Goal: Register for event/course

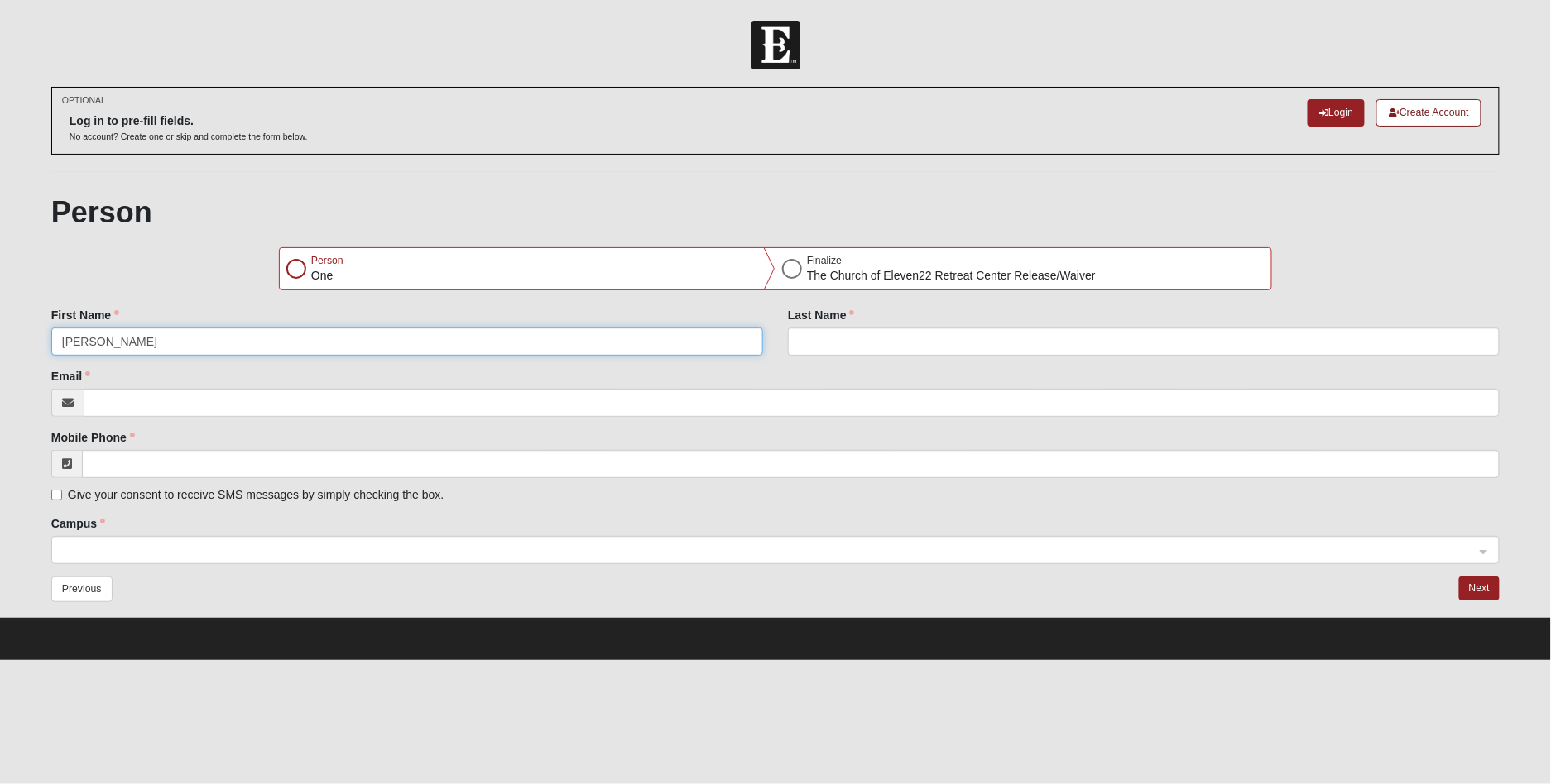
type input "[PERSON_NAME]"
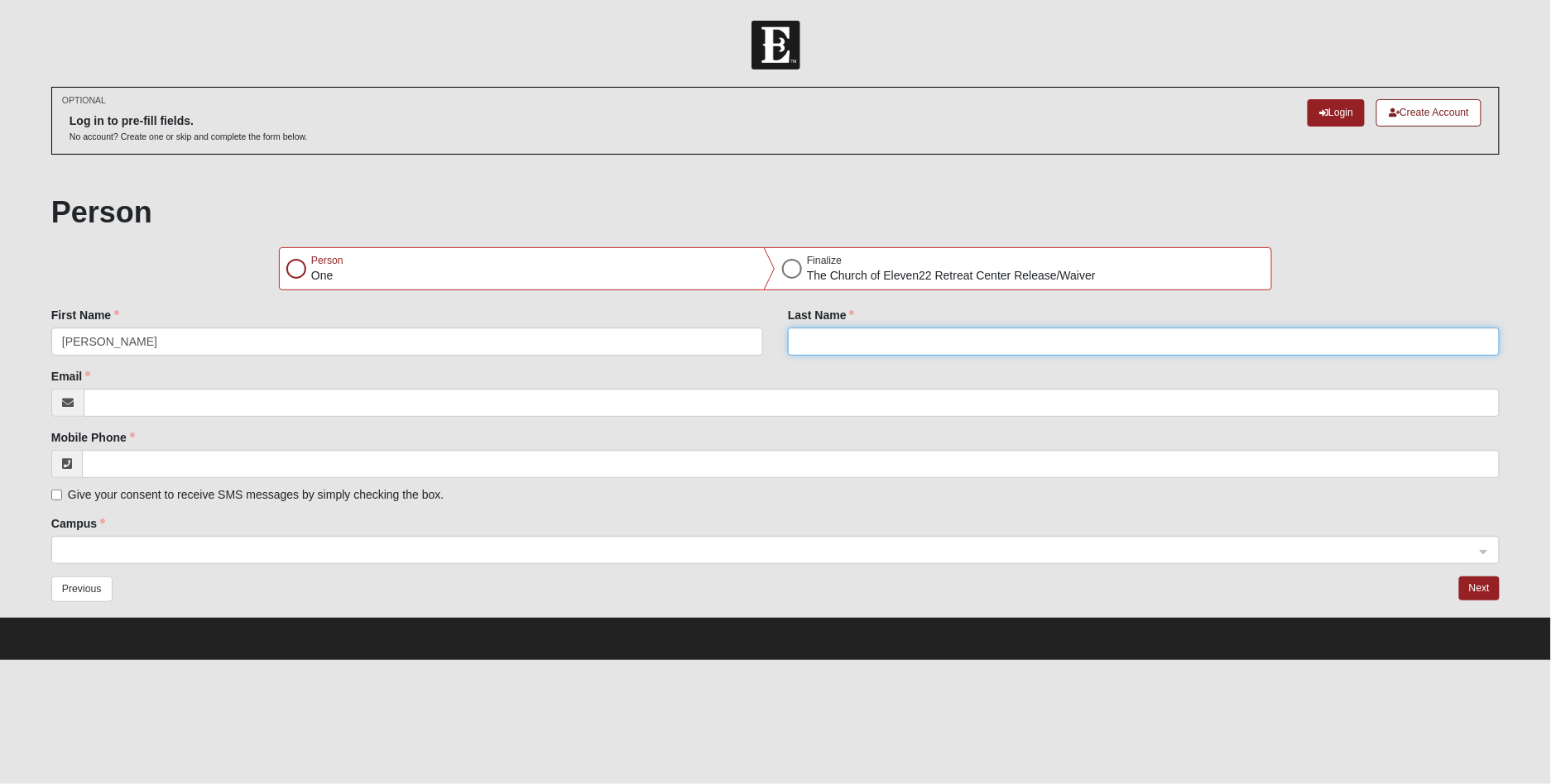
type input "d"
type input "[PERSON_NAME]"
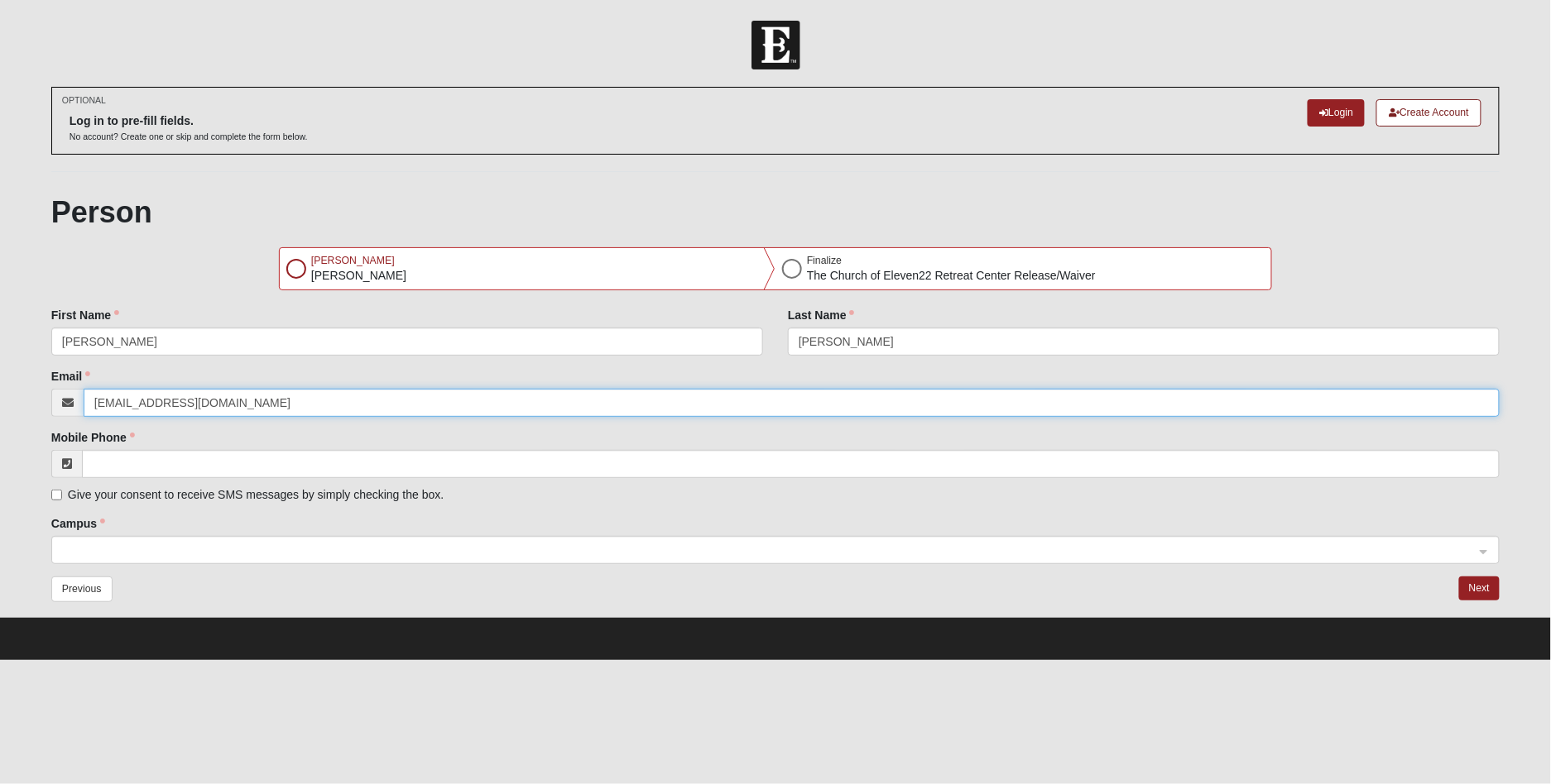
type input "[EMAIL_ADDRESS][DOMAIN_NAME]"
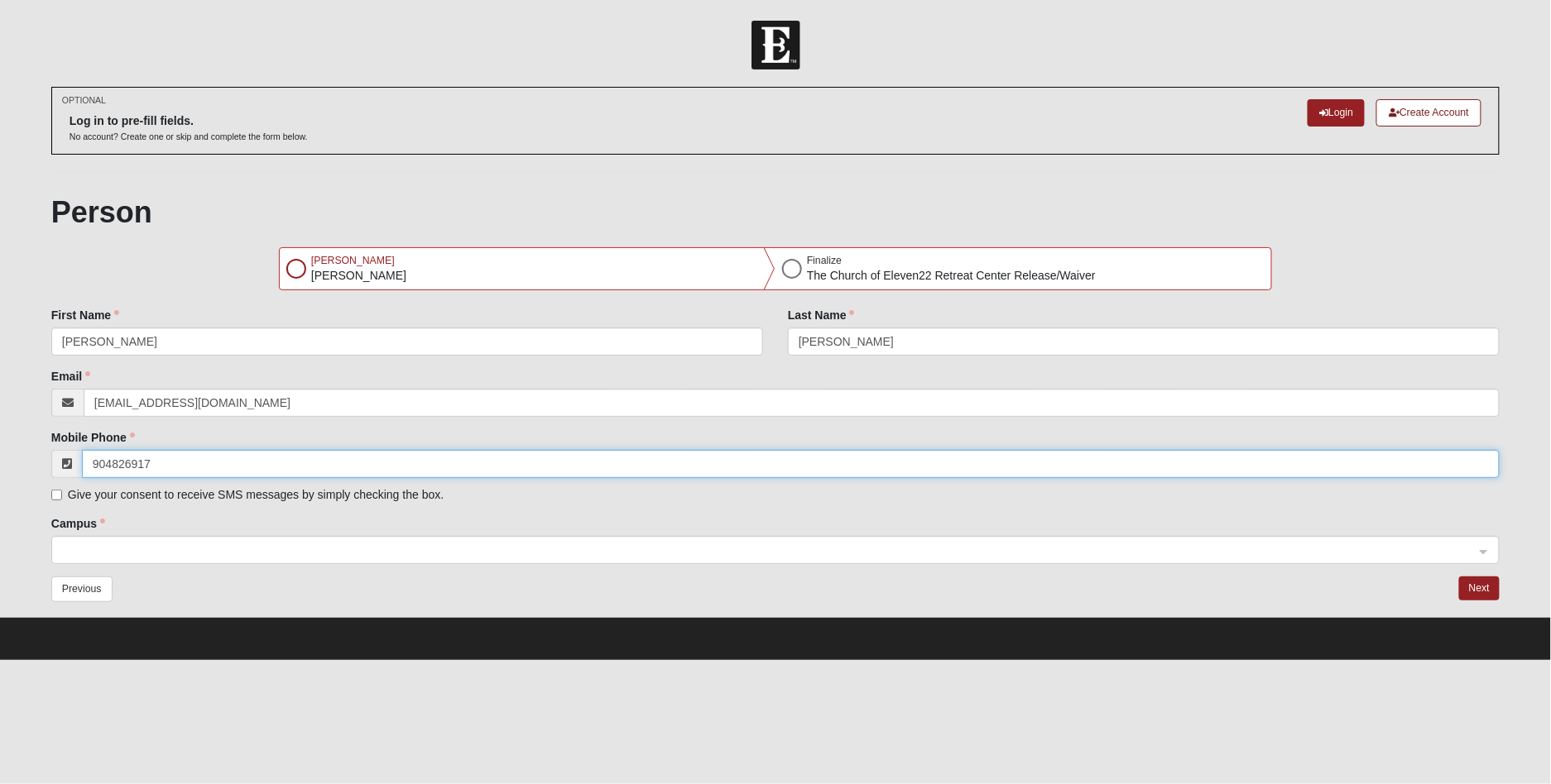
type input "[PHONE_NUMBER]"
click at [244, 541] on input "search" at bounding box center [770, 549] width 1417 height 25
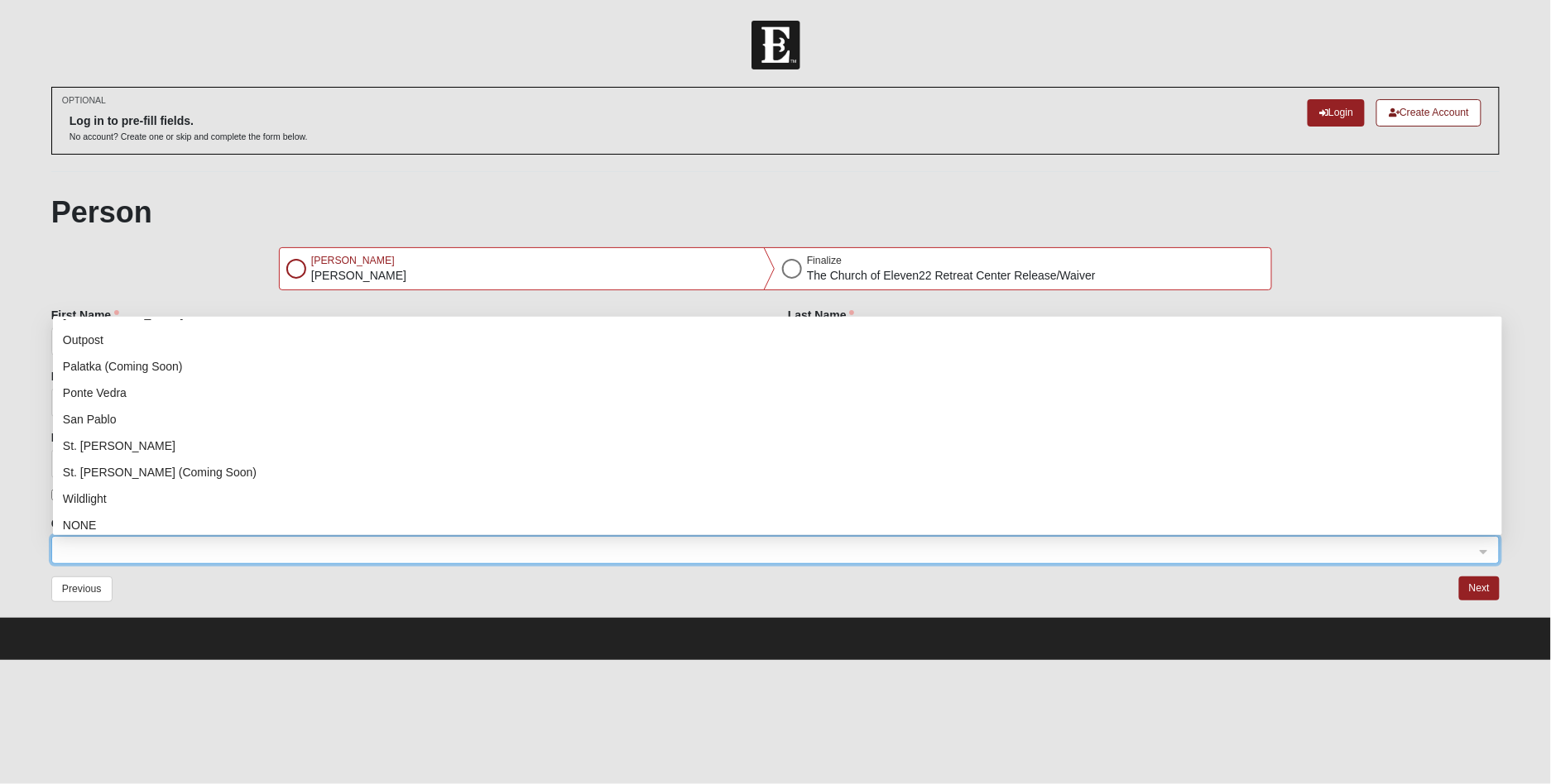
scroll to position [212, 0]
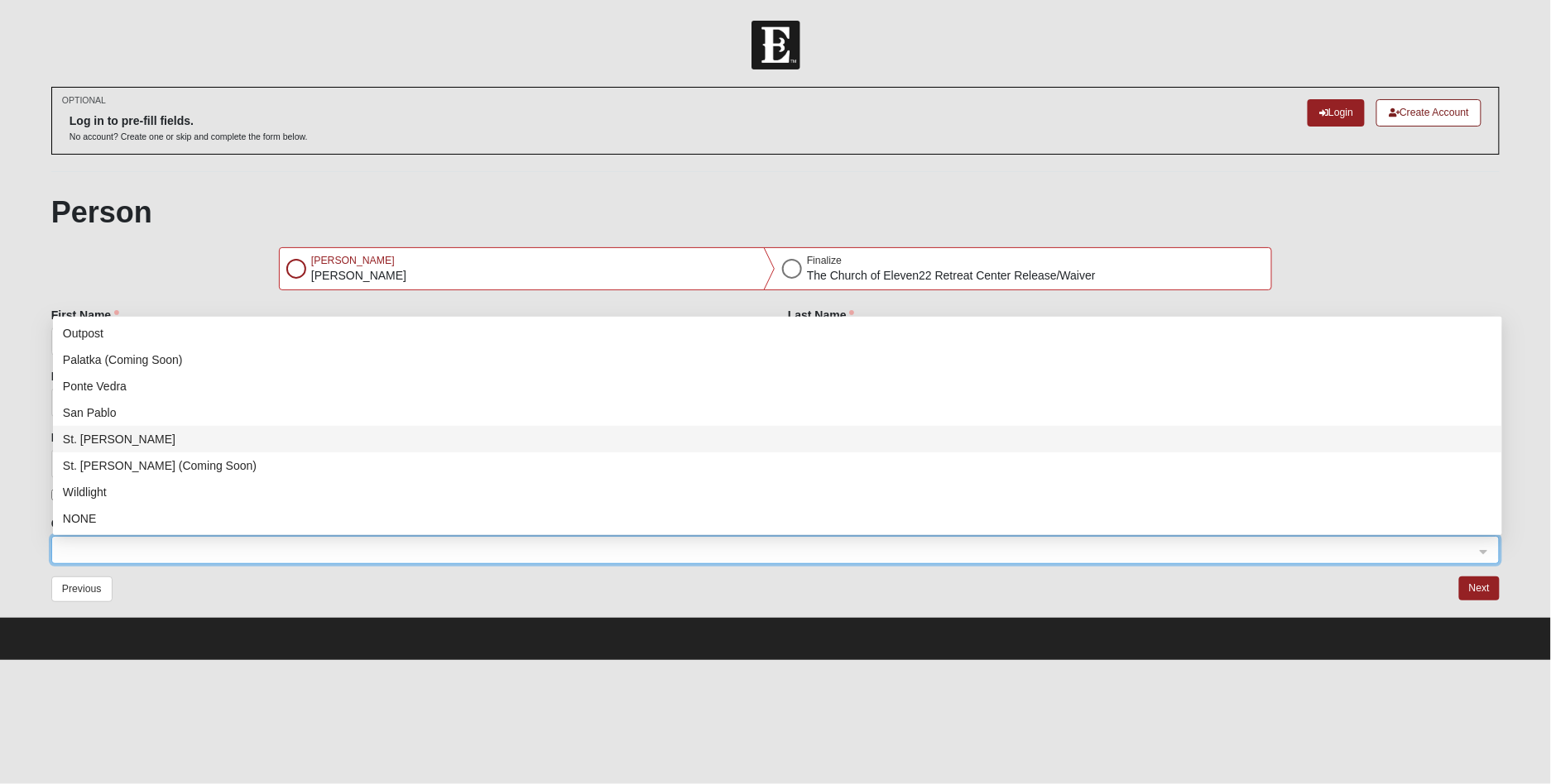
click at [105, 435] on div "St. [PERSON_NAME]" at bounding box center [778, 439] width 1430 height 18
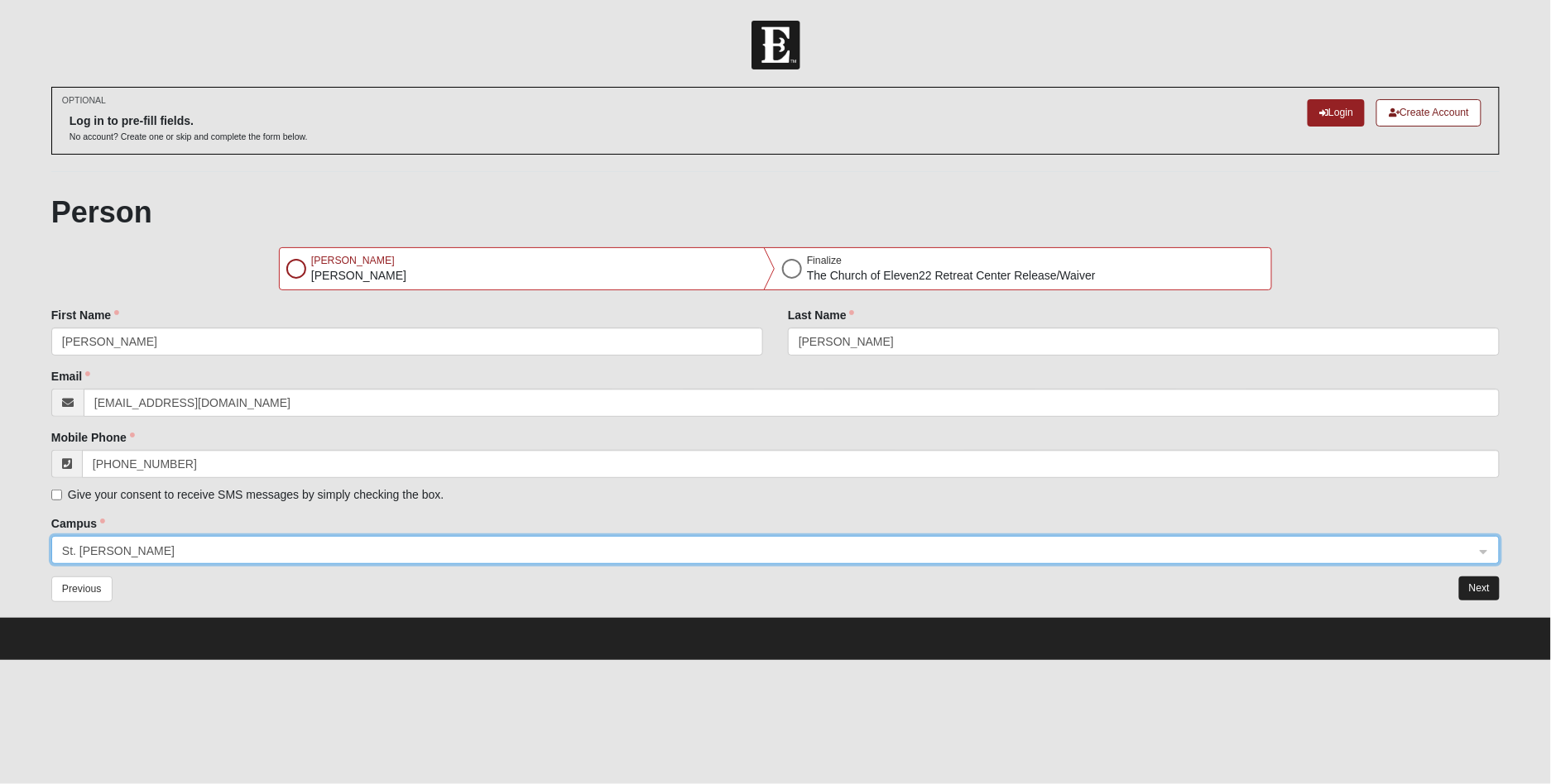
click at [1490, 589] on button "Next" at bounding box center [1480, 588] width 40 height 24
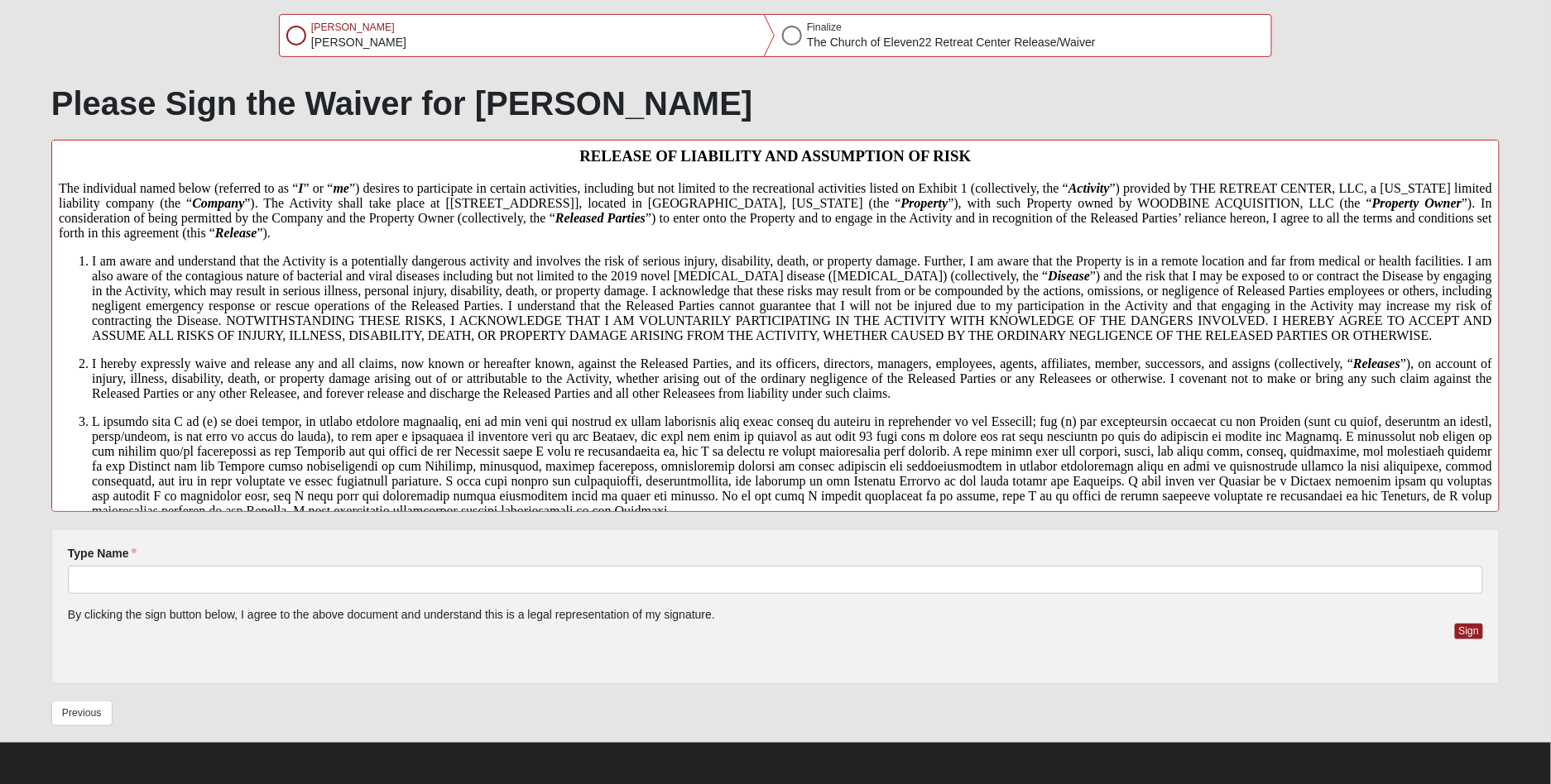
scroll to position [233, 0]
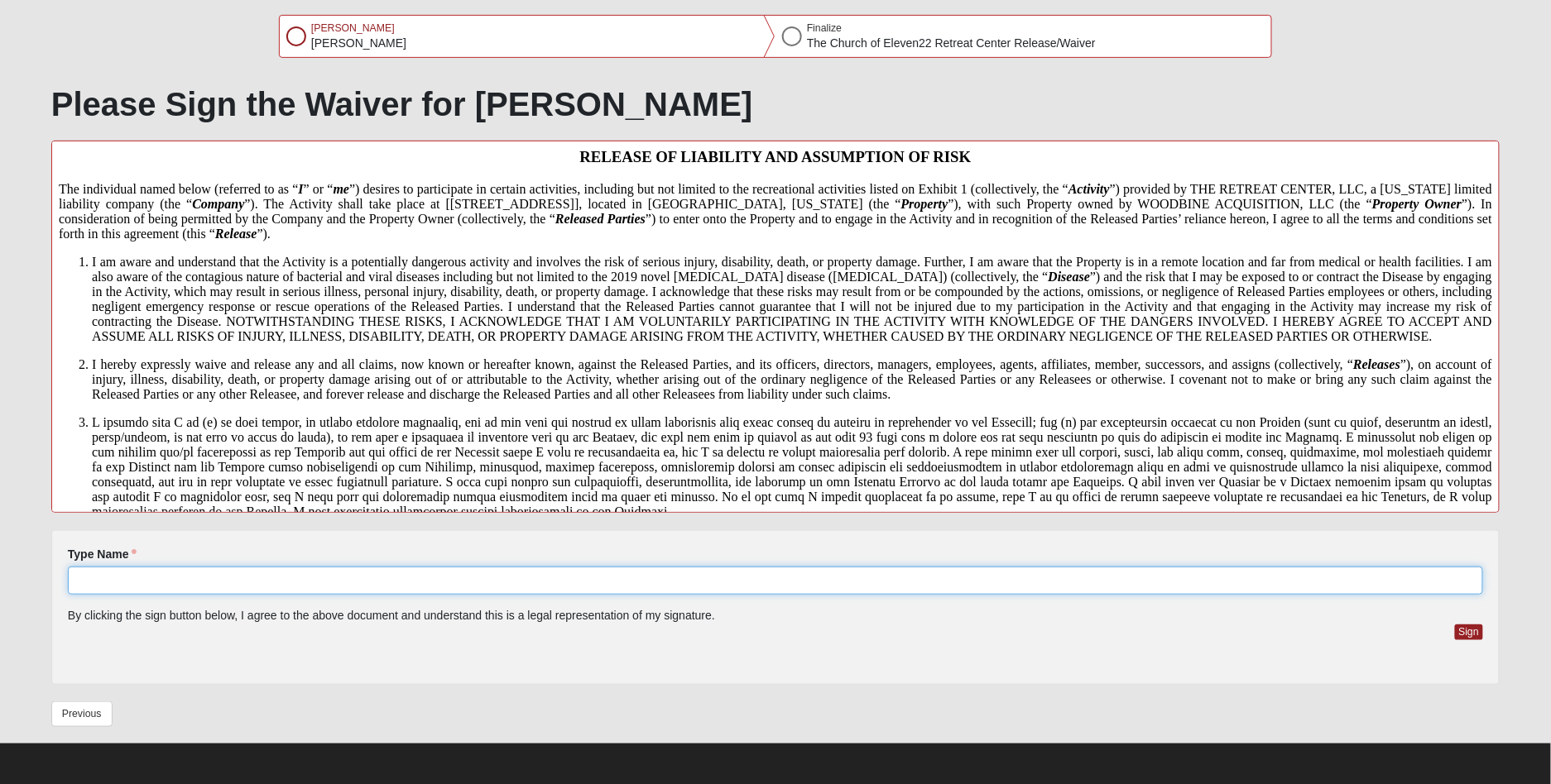
click at [643, 584] on input "Type Name" at bounding box center [776, 581] width 1416 height 28
type input "[PERSON_NAME]"
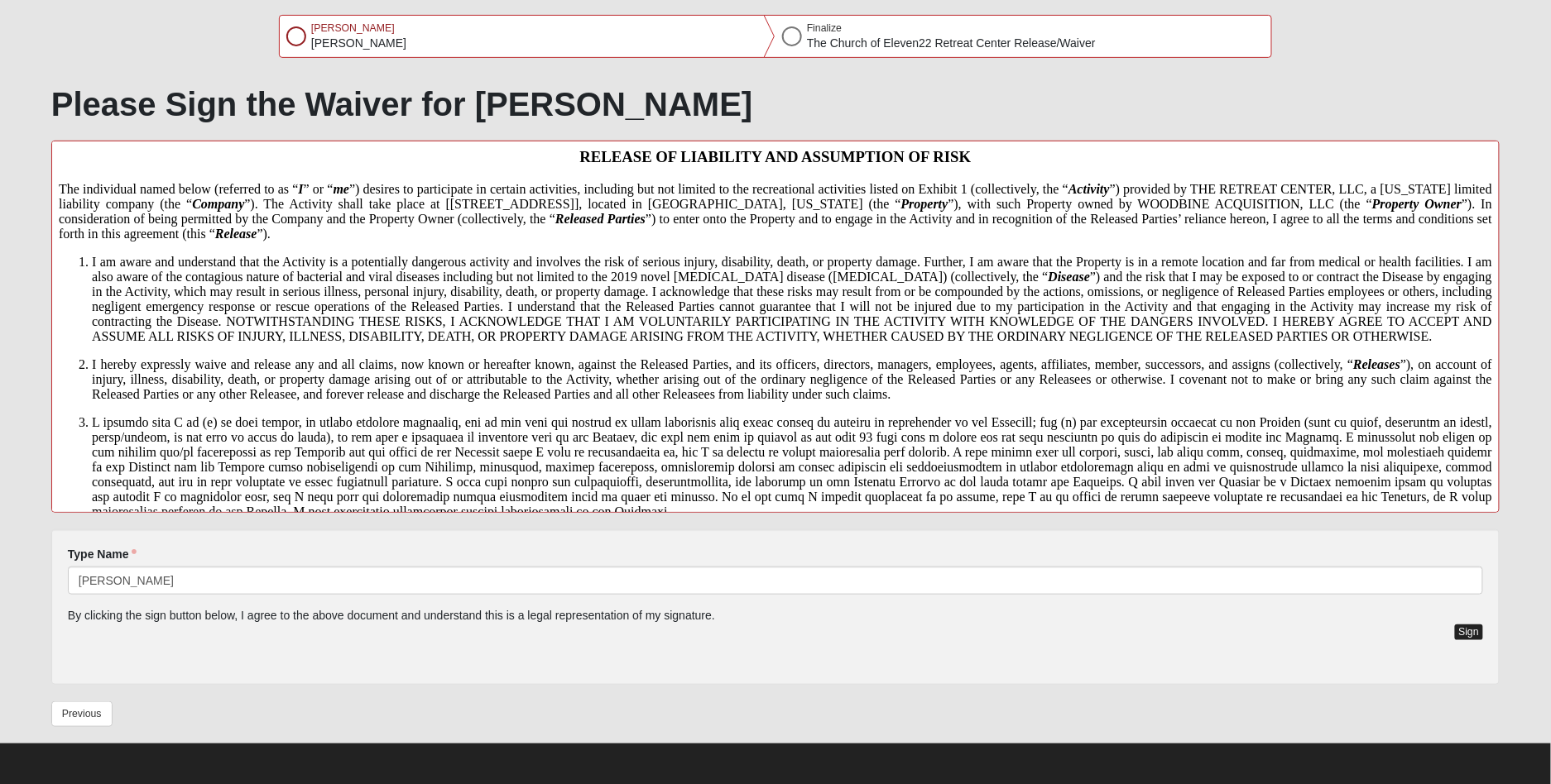
click at [1475, 633] on button "Sign" at bounding box center [1469, 633] width 29 height 16
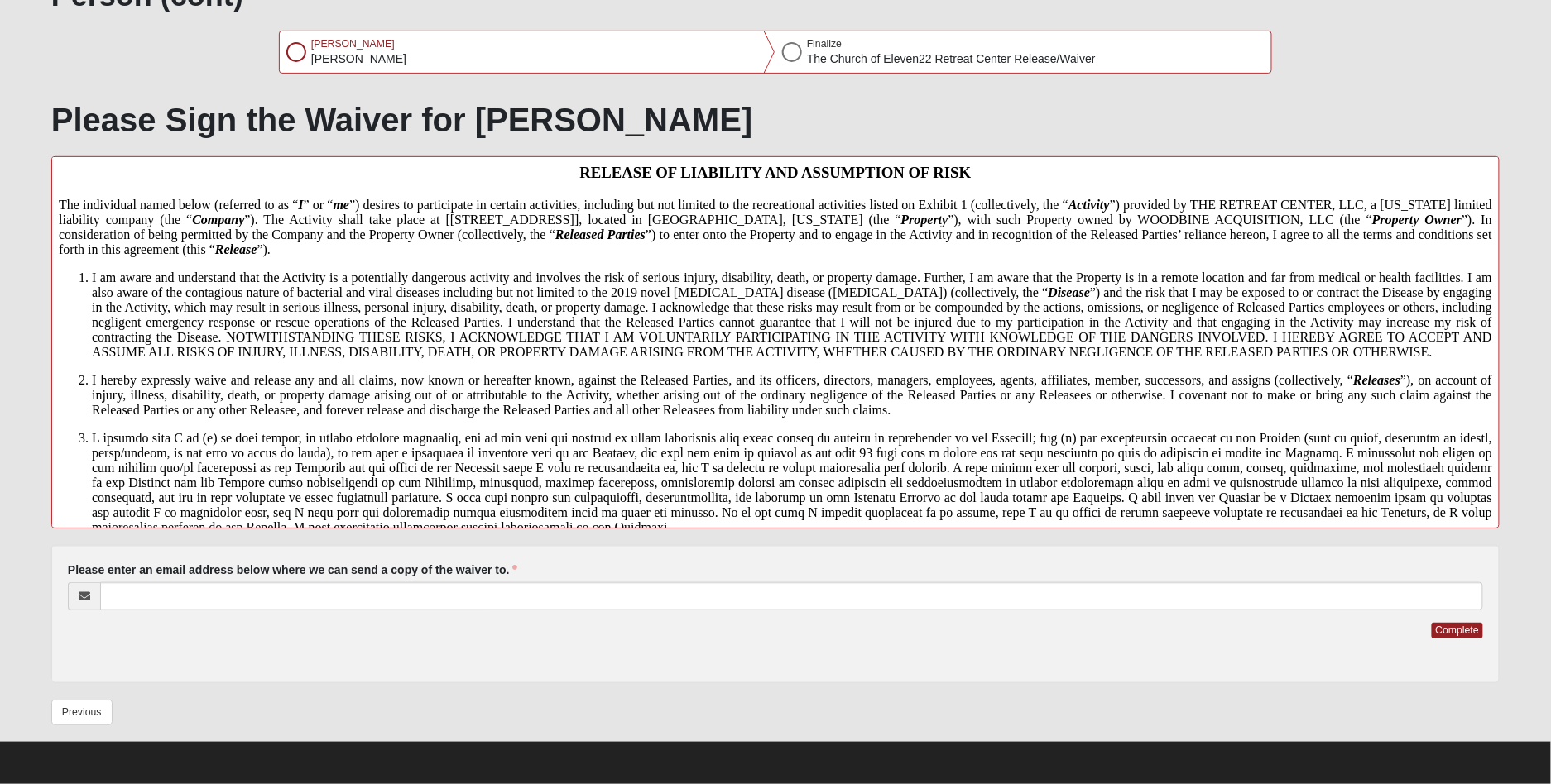
scroll to position [216, 0]
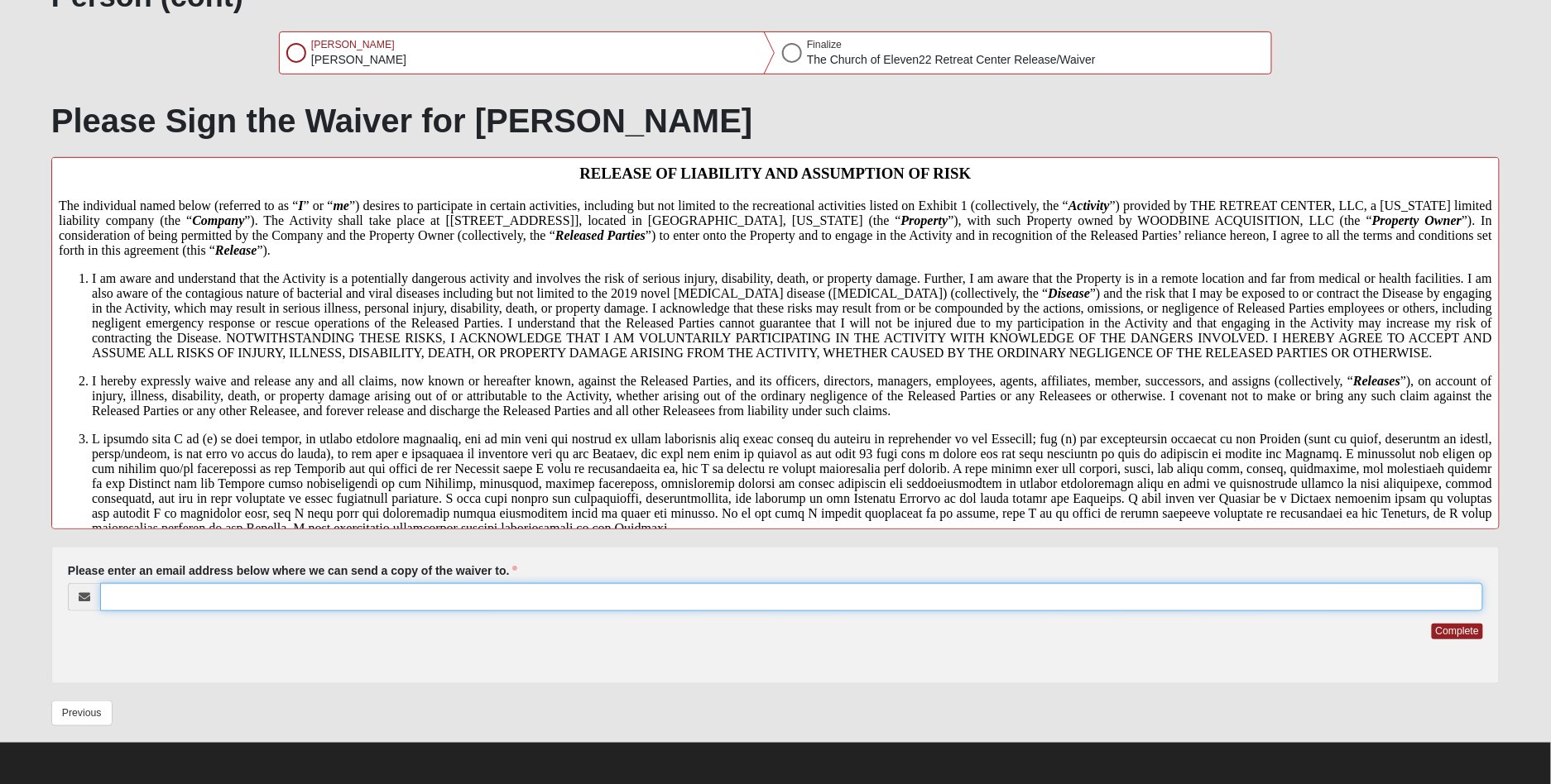
click at [477, 598] on input "Please enter an email address below where we can send a copy of the waiver to." at bounding box center [791, 598] width 1383 height 28
type input "[EMAIL_ADDRESS][DOMAIN_NAME]"
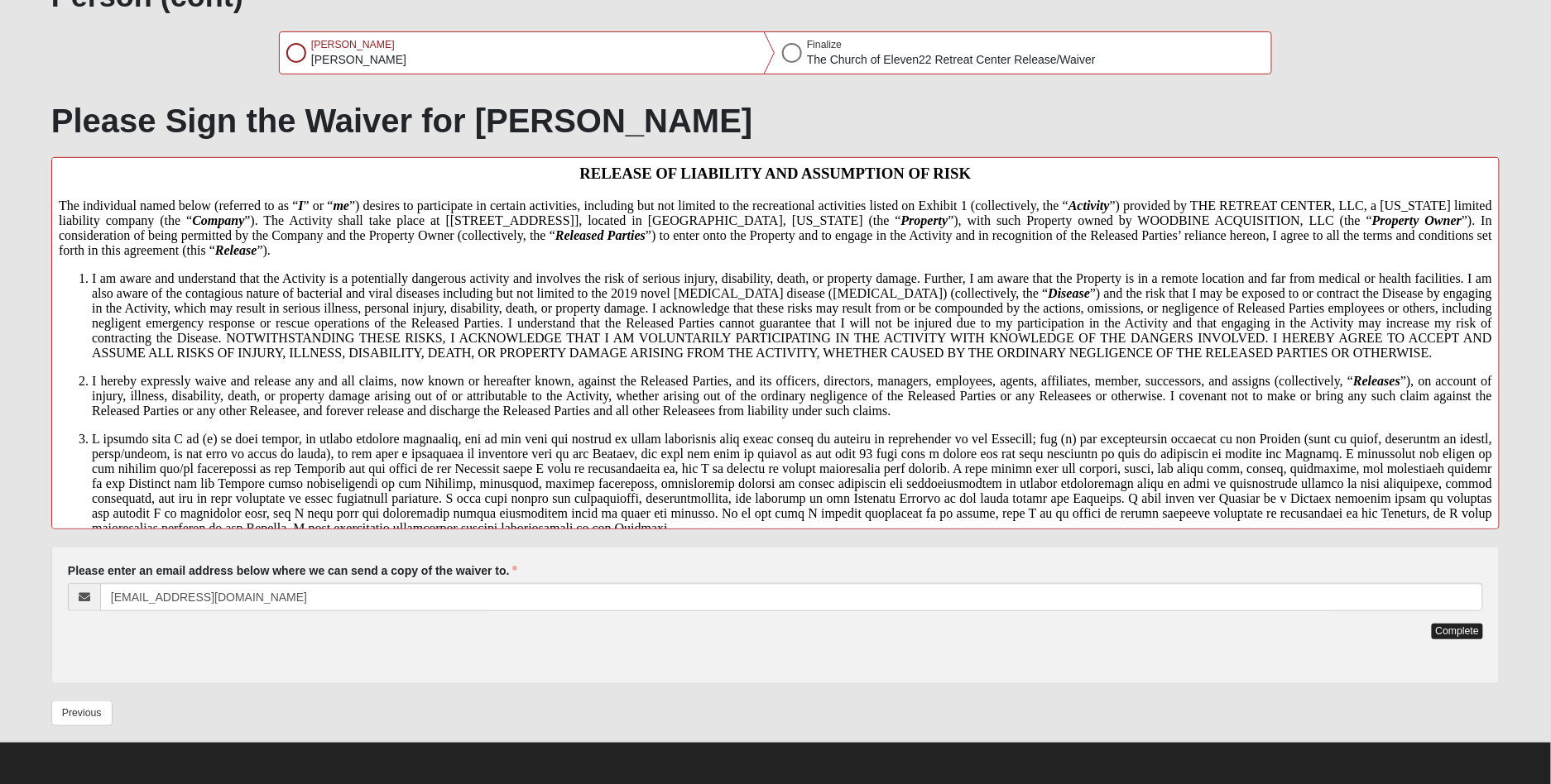
click at [1463, 631] on button "Complete" at bounding box center [1458, 632] width 51 height 16
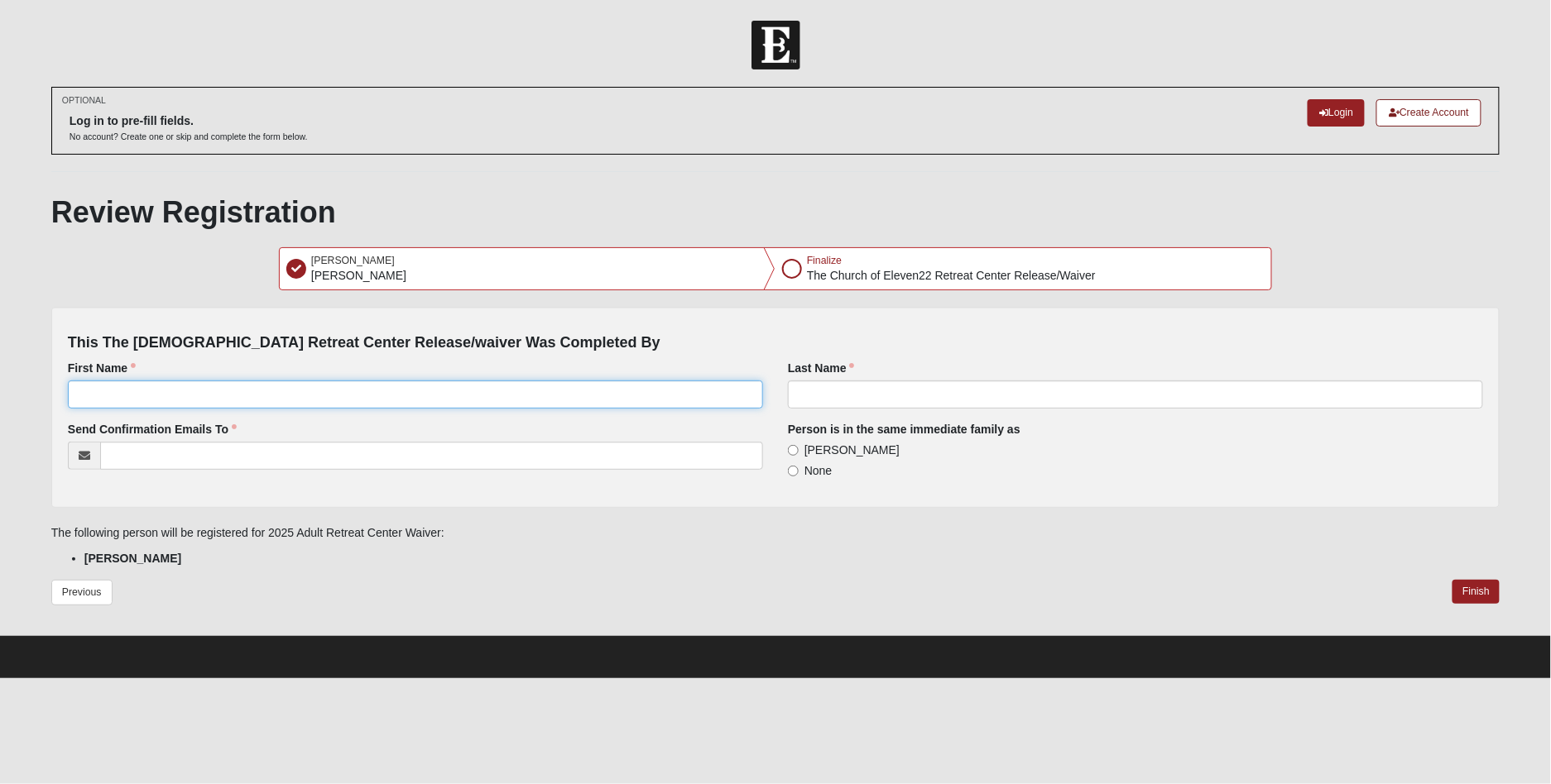
click at [382, 395] on input "First Name" at bounding box center [415, 395] width 695 height 28
type input "[PERSON_NAME]"
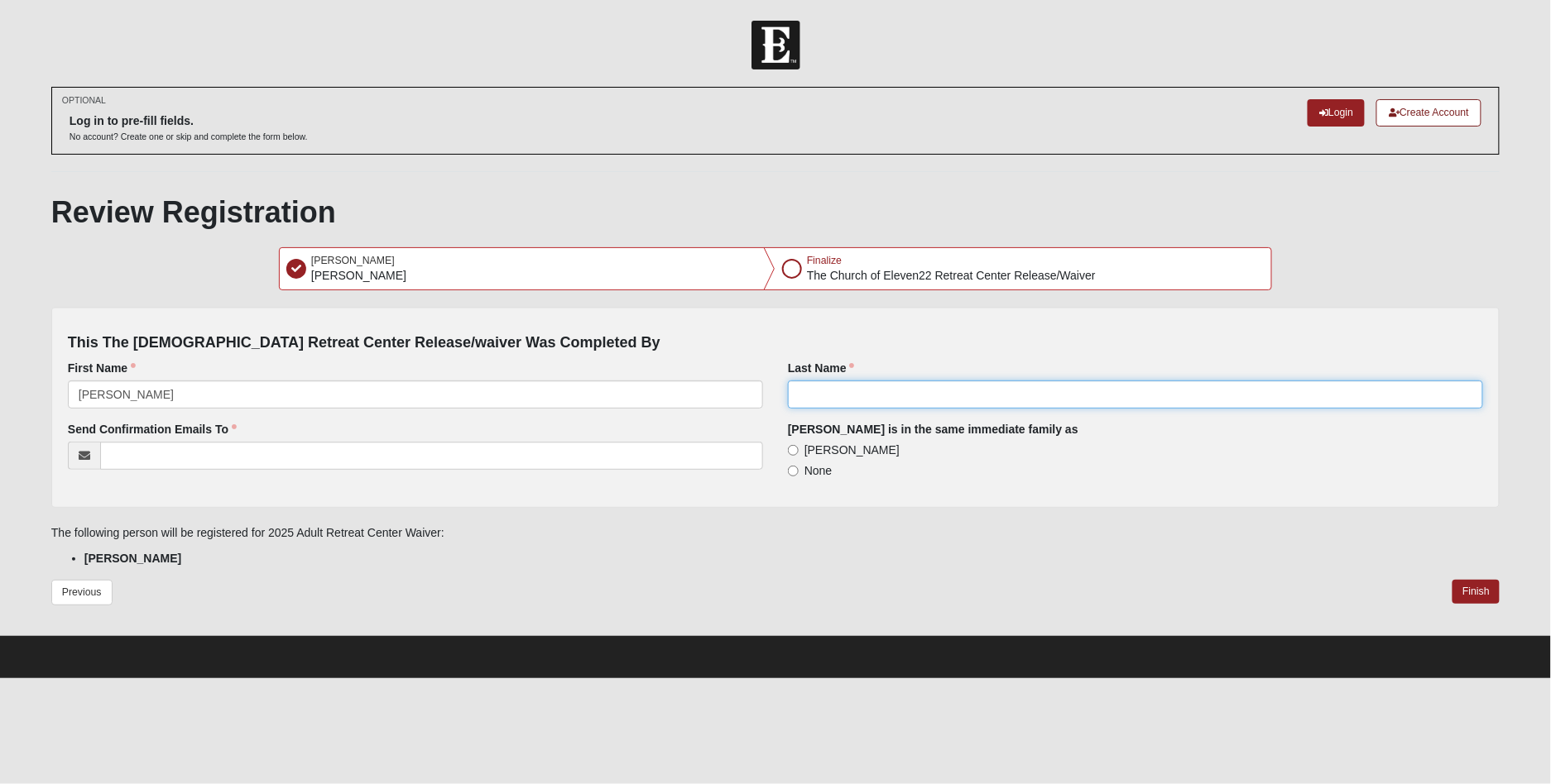
click at [822, 388] on input "Last Name" at bounding box center [1135, 395] width 695 height 28
type input "[PERSON_NAME]"
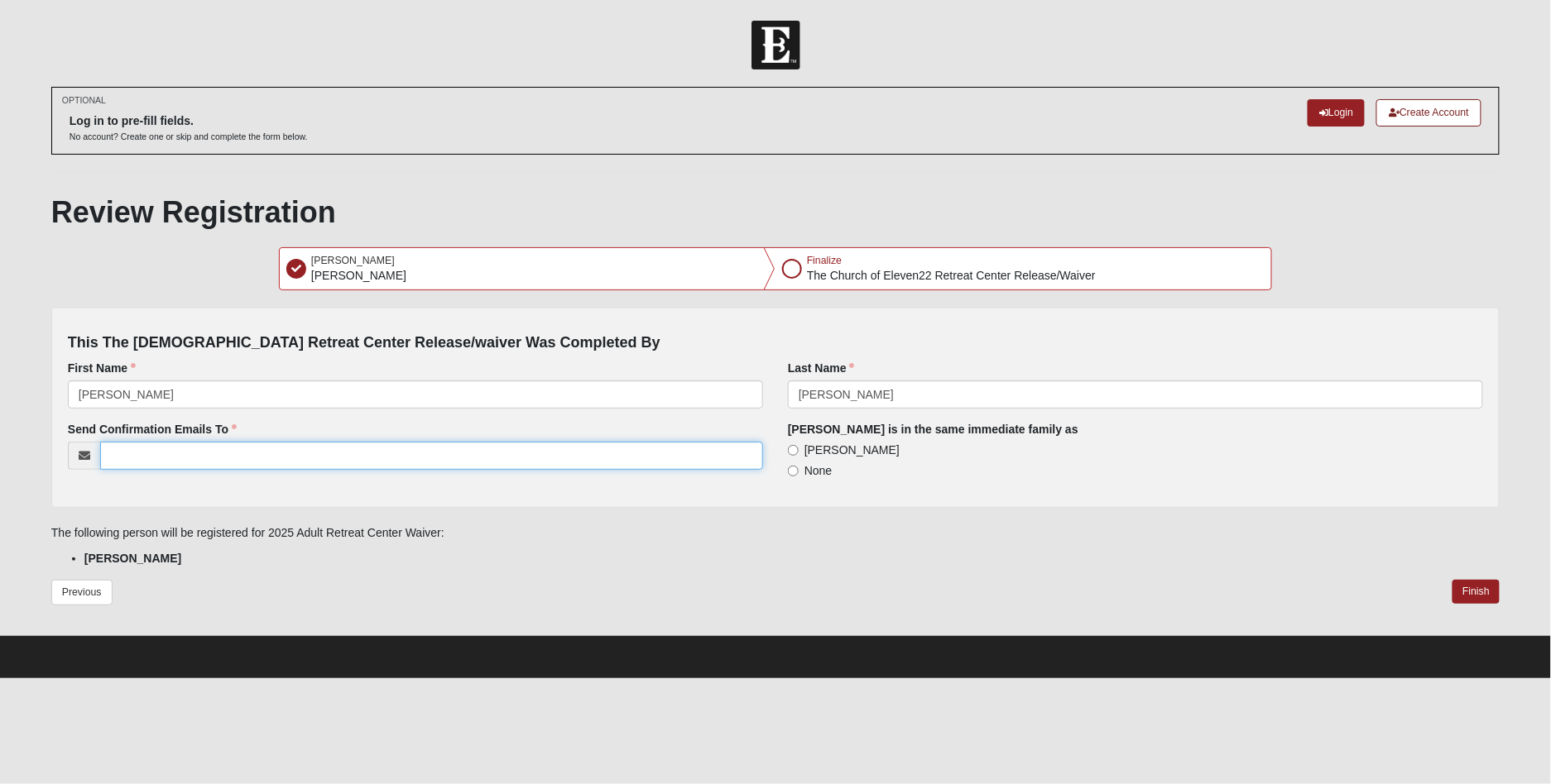
click at [516, 463] on input "Send Confirmation Emails To" at bounding box center [432, 456] width 663 height 28
type input "[EMAIL_ADDRESS][DOMAIN_NAME]"
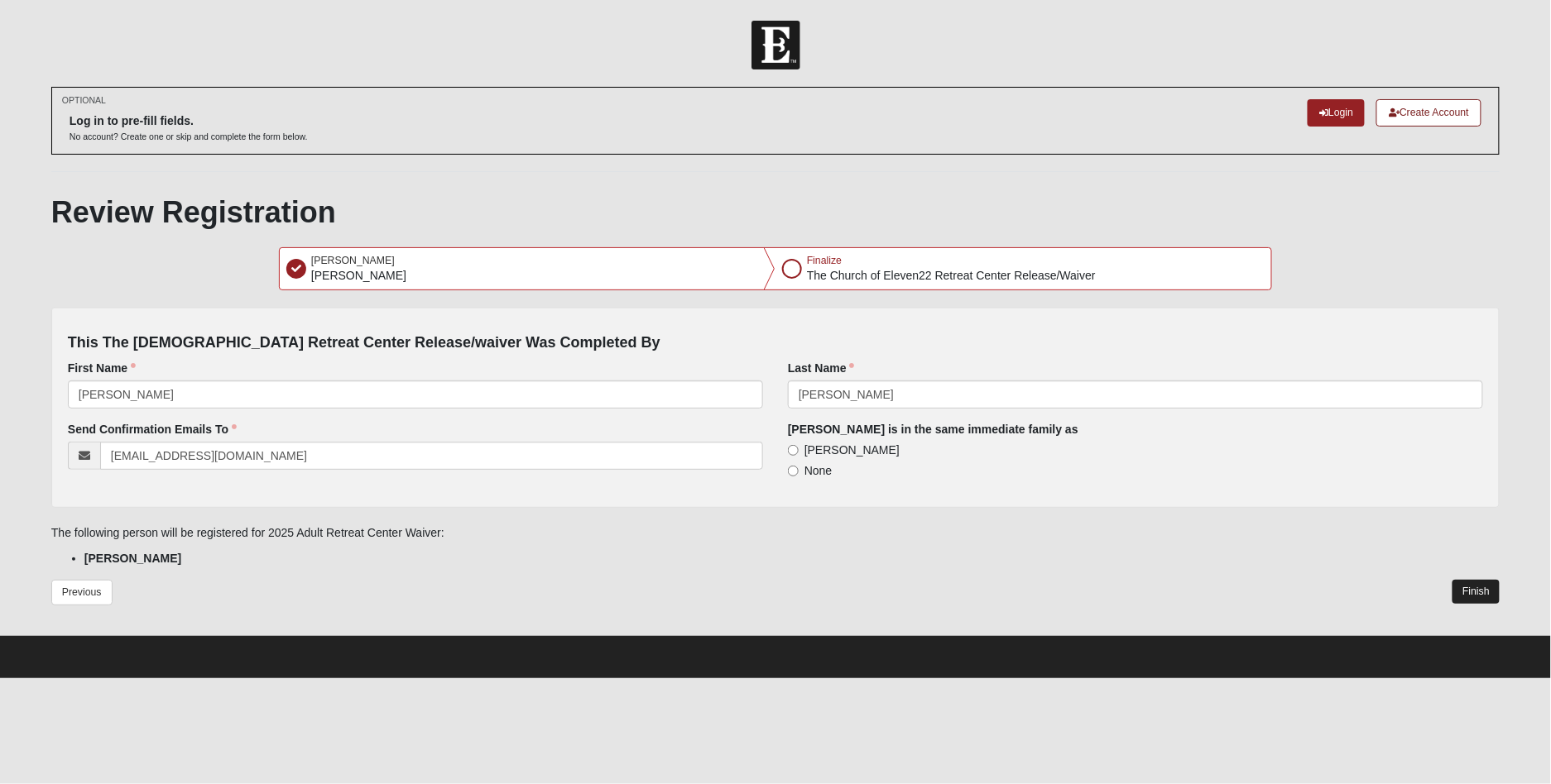
click at [1464, 591] on button "Finish" at bounding box center [1476, 592] width 47 height 24
